Goal: Transaction & Acquisition: Subscribe to service/newsletter

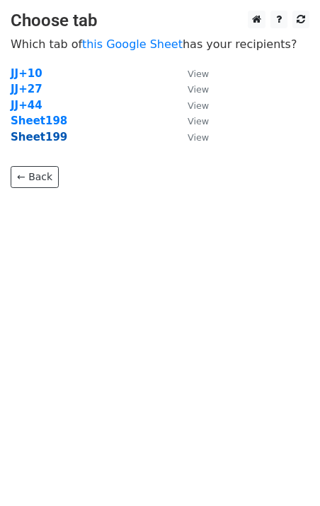
click at [51, 139] on strong "Sheet199" at bounding box center [39, 137] width 57 height 13
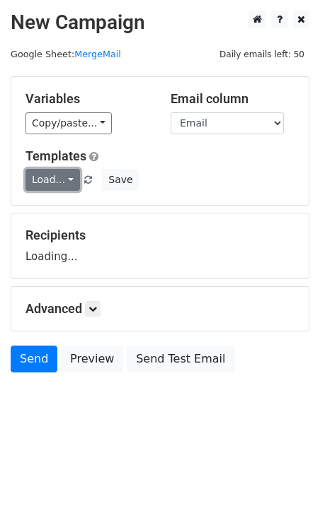
click at [59, 187] on link "Load..." at bounding box center [52, 180] width 54 height 22
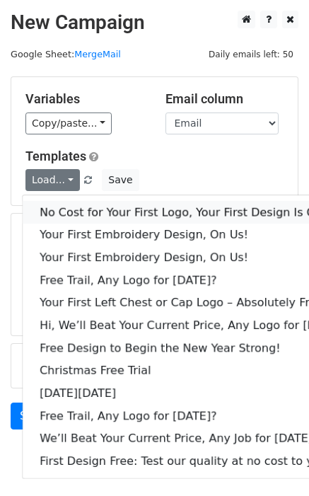
click at [82, 206] on link "No Cost for Your First Logo, Your First Design Is On Us!" at bounding box center [194, 212] width 342 height 23
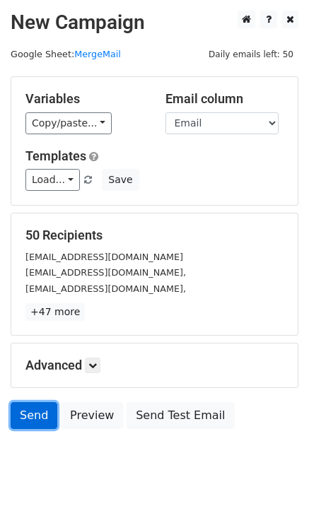
click at [27, 413] on link "Send" at bounding box center [34, 415] width 47 height 27
